Goal: Transaction & Acquisition: Book appointment/travel/reservation

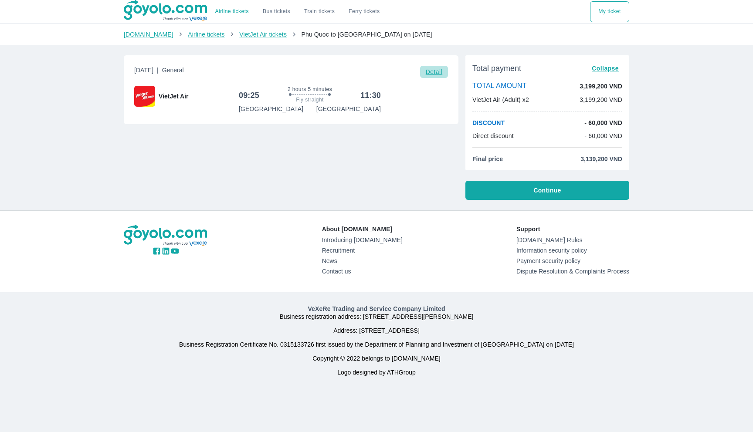
click at [436, 72] on font "Detail" at bounding box center [434, 71] width 17 height 7
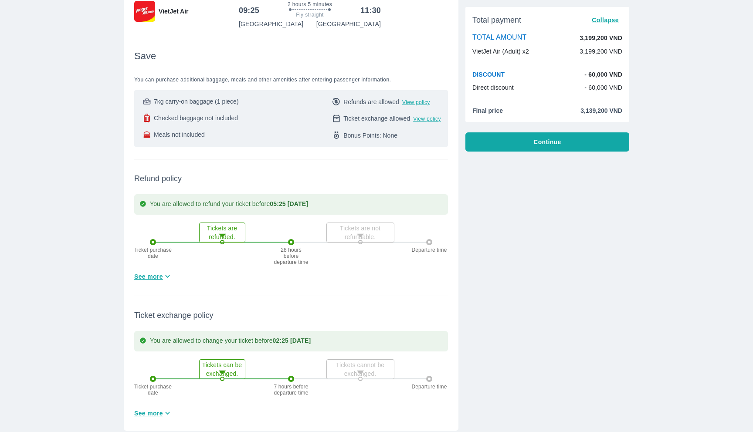
scroll to position [54, 0]
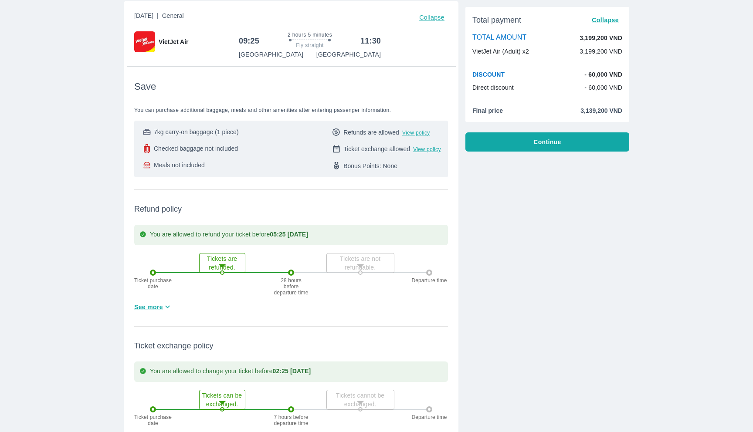
click at [387, 168] on font "Bonus Points: None" at bounding box center [370, 165] width 54 height 7
click at [281, 170] on div "7kg carry-on baggage (1 piece) Checked baggage not included Meals not included …" at bounding box center [291, 149] width 314 height 57
click at [549, 142] on font "Continue" at bounding box center [546, 142] width 27 height 7
